Goal: Task Accomplishment & Management: Use online tool/utility

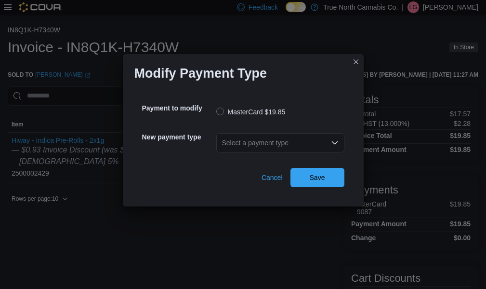
drag, startPoint x: 252, startPoint y: 140, endPoint x: 239, endPoint y: 153, distance: 18.8
click at [250, 140] on div "Select a payment type" at bounding box center [280, 142] width 128 height 19
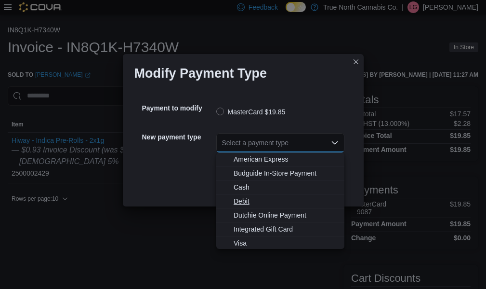
click at [247, 203] on span "Debit" at bounding box center [286, 201] width 105 height 10
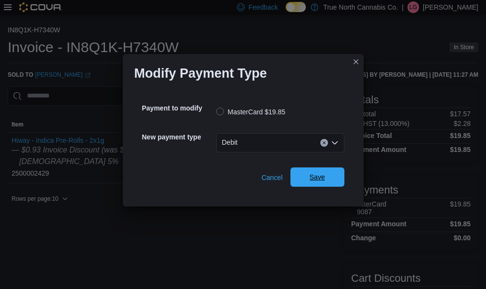
click at [317, 173] on span "Save" at bounding box center [317, 177] width 15 height 10
